Goal: Task Accomplishment & Management: Manage account settings

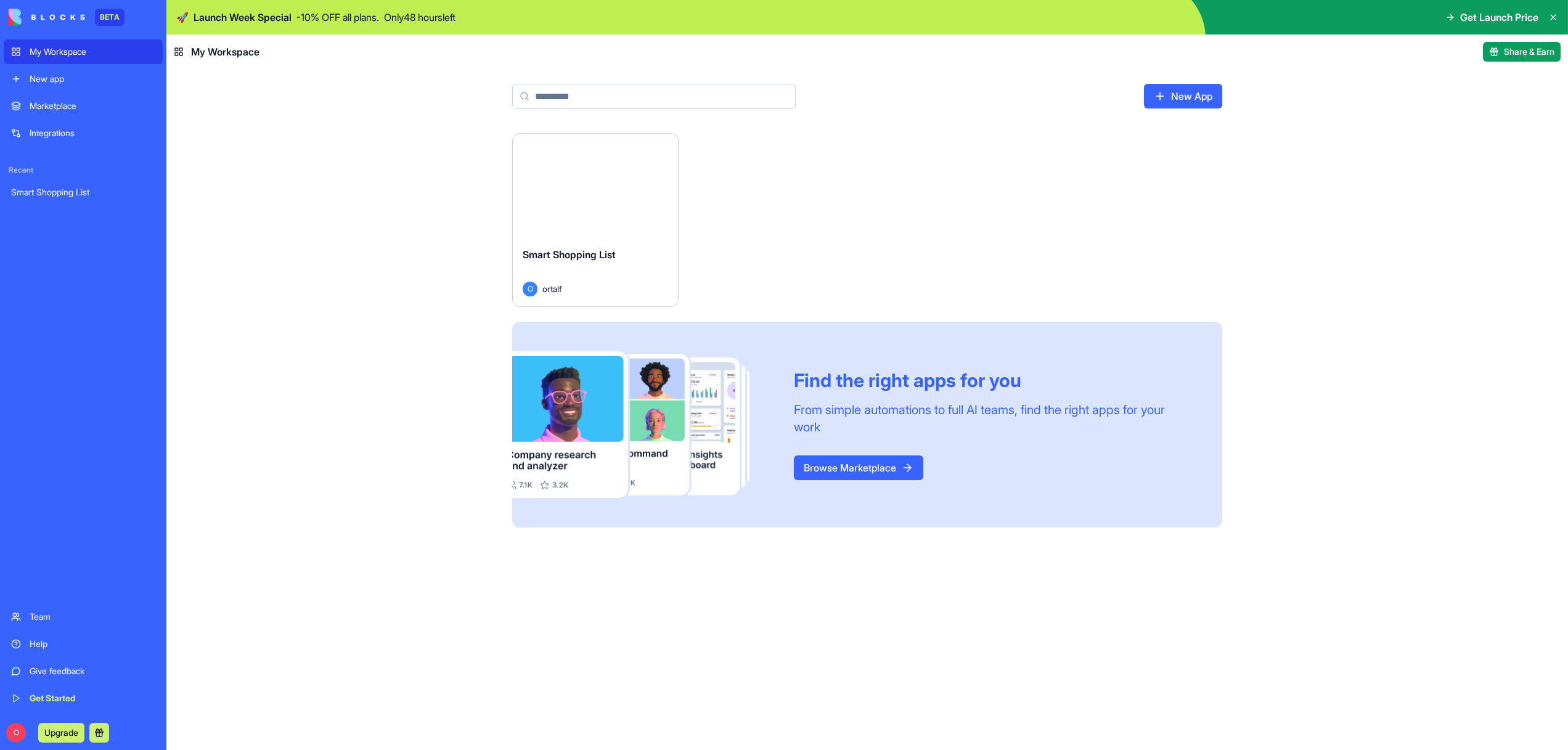
click at [618, 234] on div "Launch" at bounding box center [595, 185] width 165 height 104
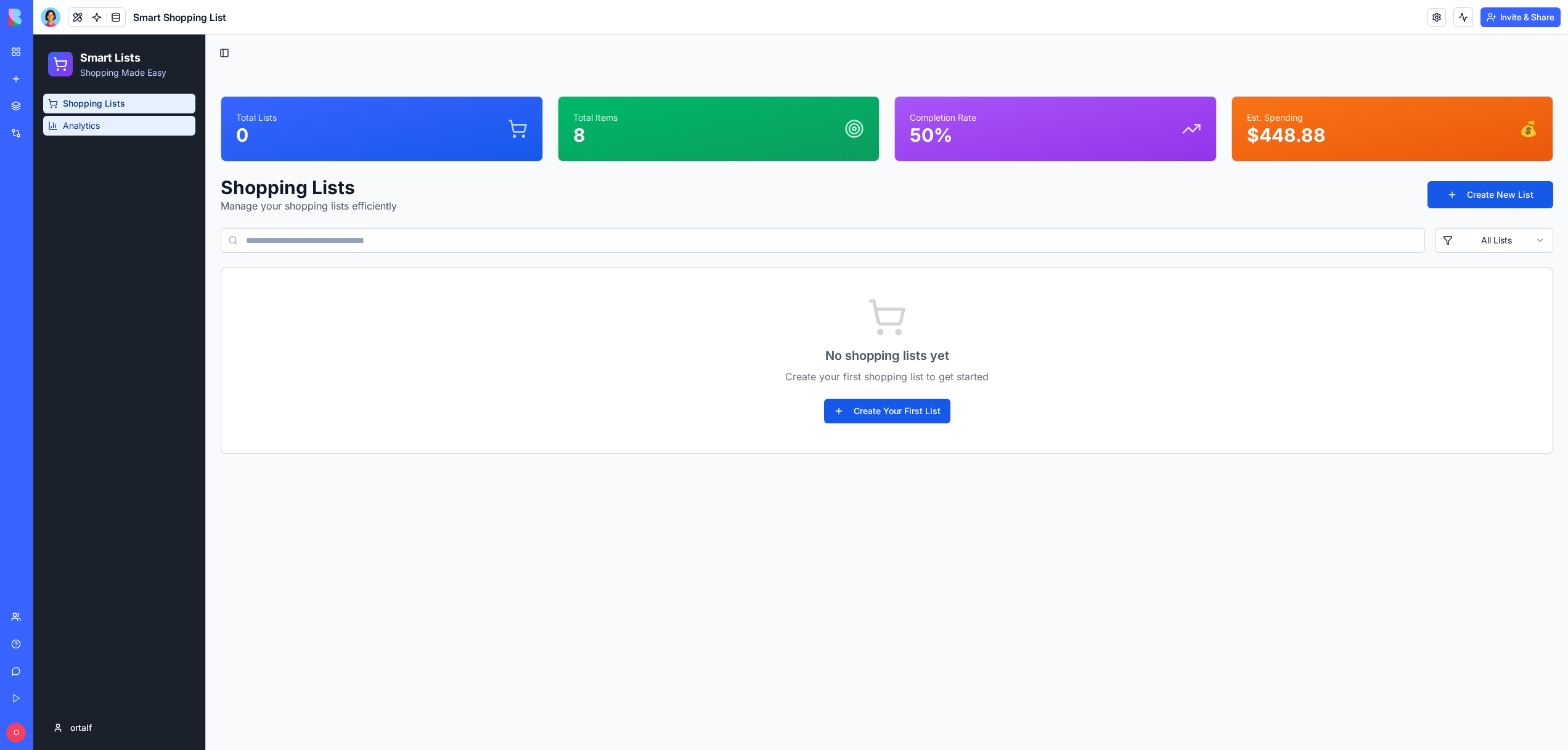
click at [83, 129] on span "Analytics" at bounding box center [81, 126] width 37 height 12
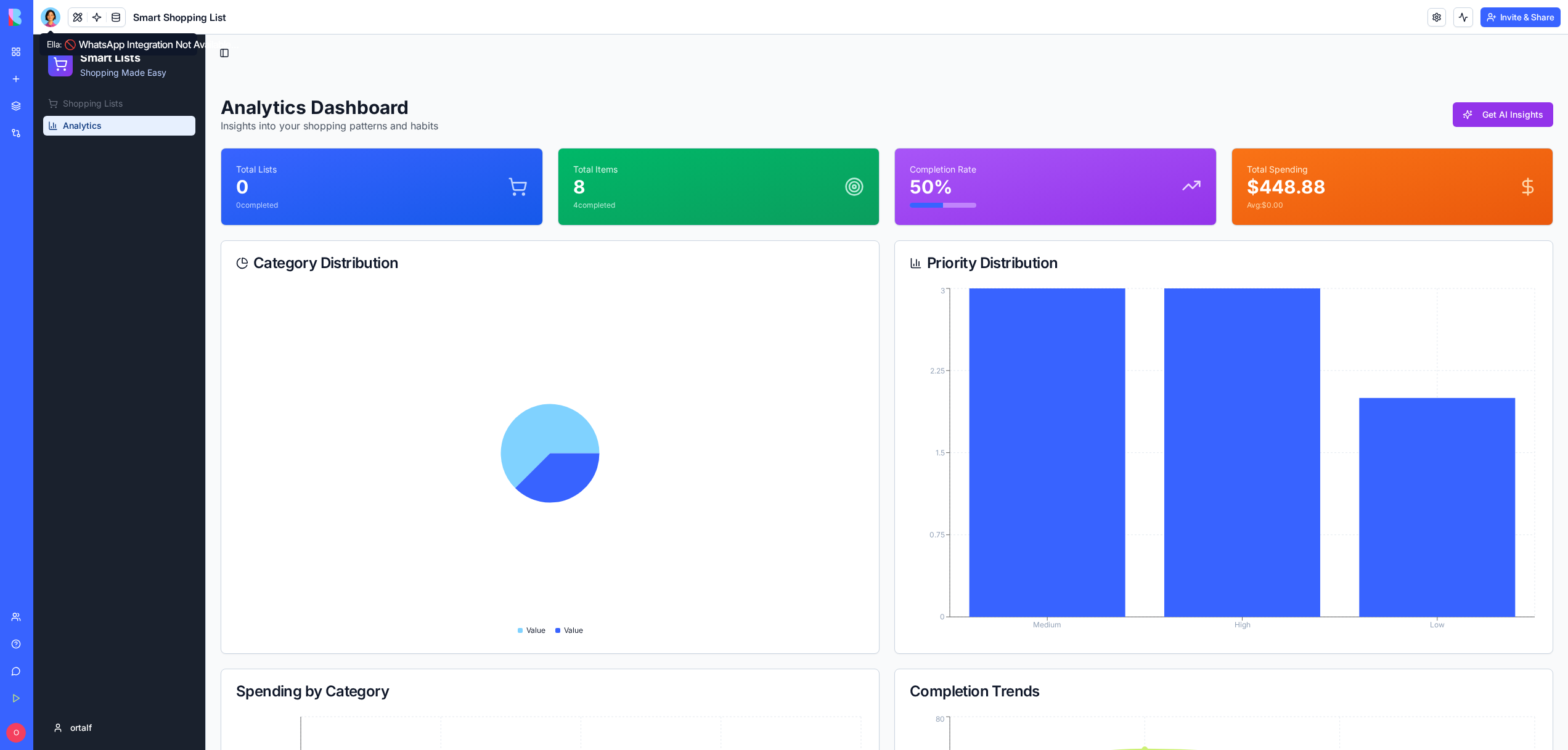
click at [48, 25] on div at bounding box center [50, 16] width 20 height 19
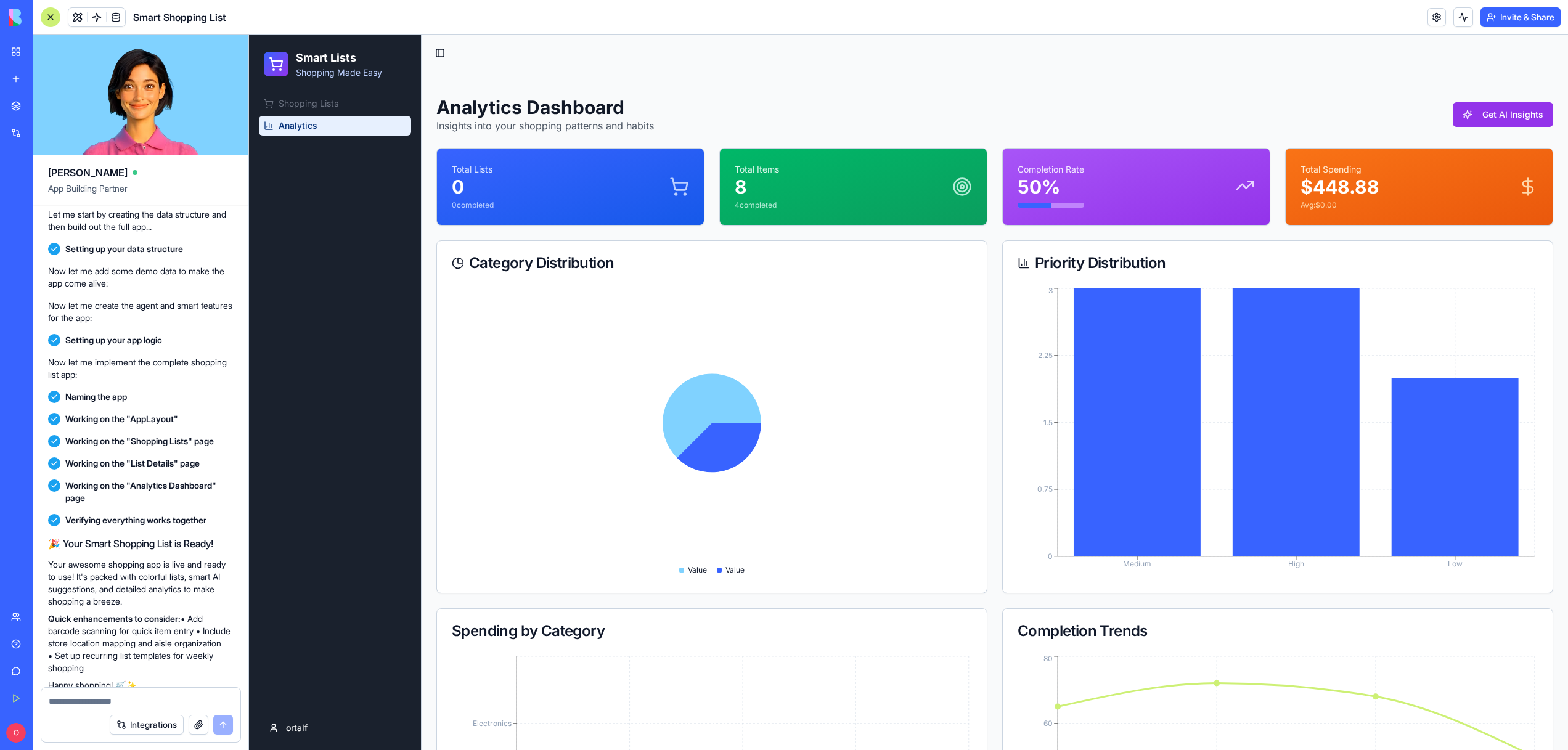
scroll to position [802, 0]
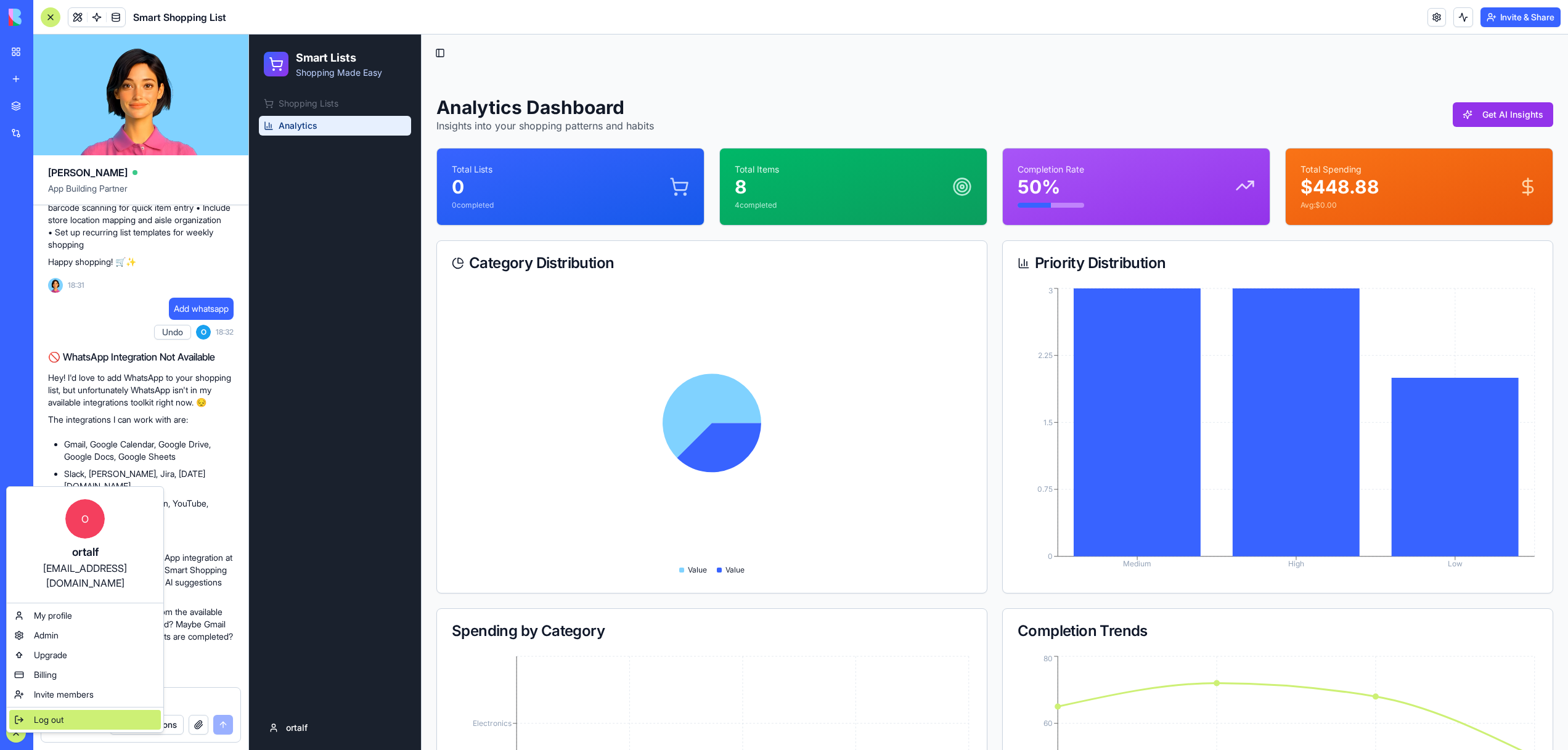
click at [48, 714] on div "Log out" at bounding box center [85, 719] width 151 height 19
